Goal: Find specific page/section: Find specific page/section

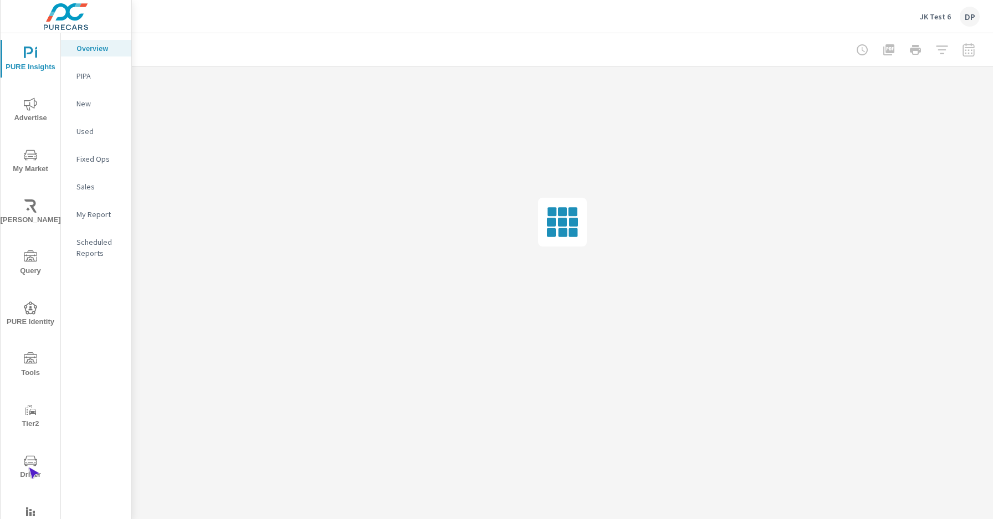
click at [28, 468] on span "Driver" at bounding box center [30, 467] width 53 height 27
